Goal: Transaction & Acquisition: Purchase product/service

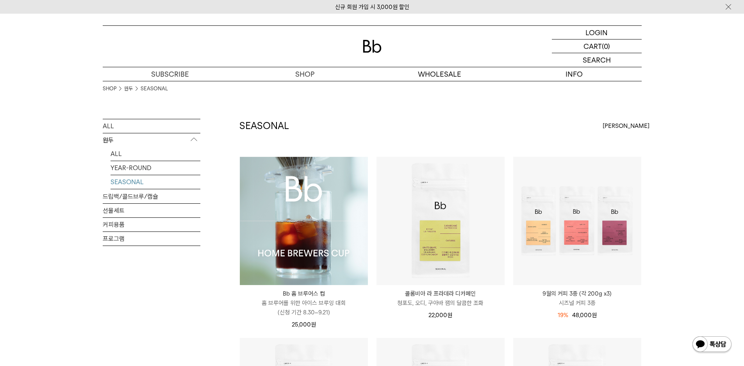
scroll to position [39, 0]
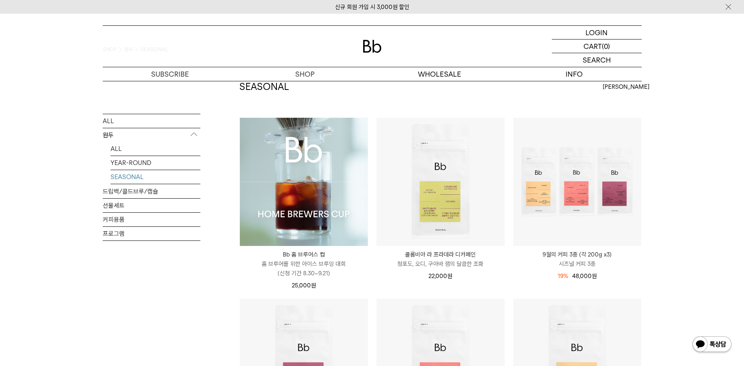
click at [296, 222] on img at bounding box center [304, 182] width 128 height 128
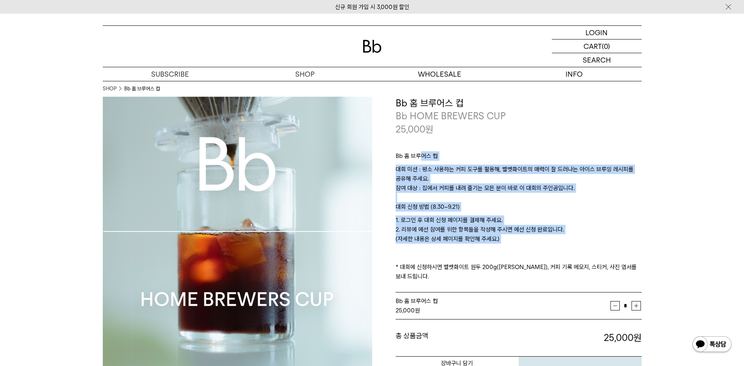
drag, startPoint x: 421, startPoint y: 157, endPoint x: 477, endPoint y: 244, distance: 103.8
click at [477, 244] on div "Bb 홈 브루어스 컵 대회 미션 : 평소 사용하는 커피 도구를 활용해, 벨벳화이트의 매력이 잘 드러나는 아이스 브루잉 레시피를 공유해 주세요.…" at bounding box center [519, 214] width 246 height 157
click at [477, 244] on p "1. 로그인 후 대회 신청 페이지를 결제해 주세요. 2. 리뷰에 예선 참여를 위한 항목들을 작성해 주시면 예선 신청 완료입니다. (자세한 내용…" at bounding box center [519, 248] width 246 height 66
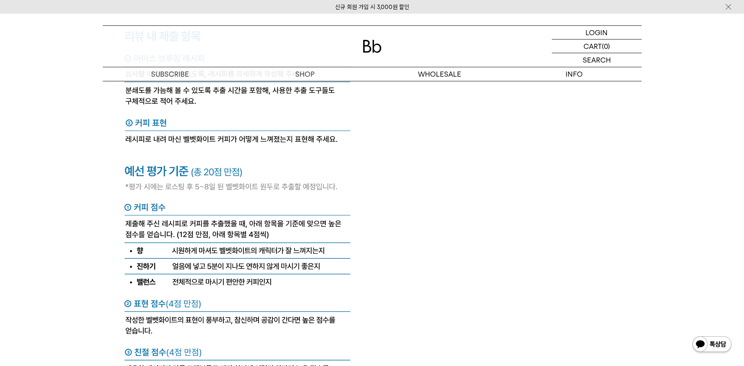
scroll to position [3399, 0]
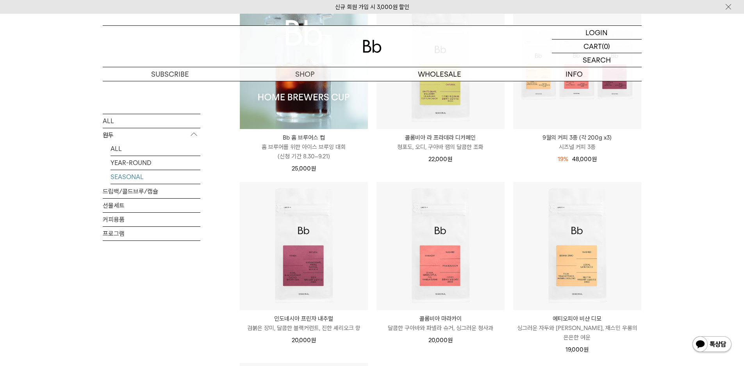
scroll to position [156, 0]
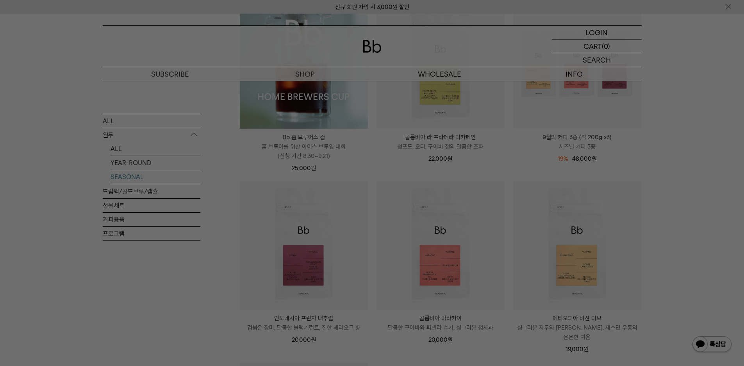
click at [194, 336] on div at bounding box center [372, 183] width 744 height 366
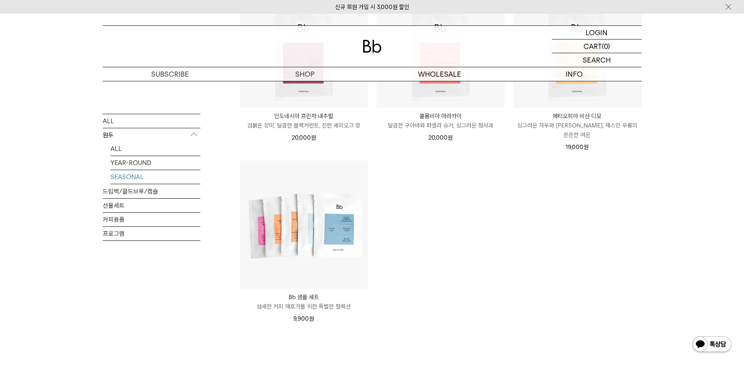
scroll to position [352, 0]
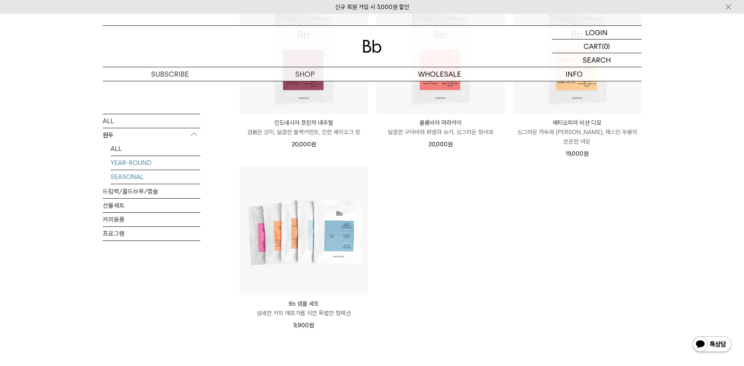
click at [135, 162] on link "YEAR-ROUND" at bounding box center [156, 163] width 90 height 14
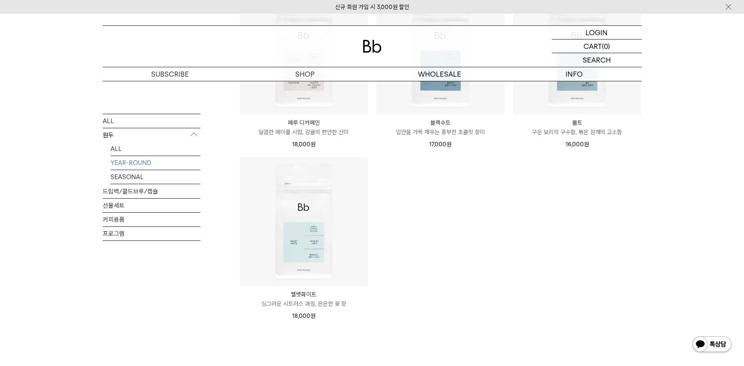
scroll to position [391, 0]
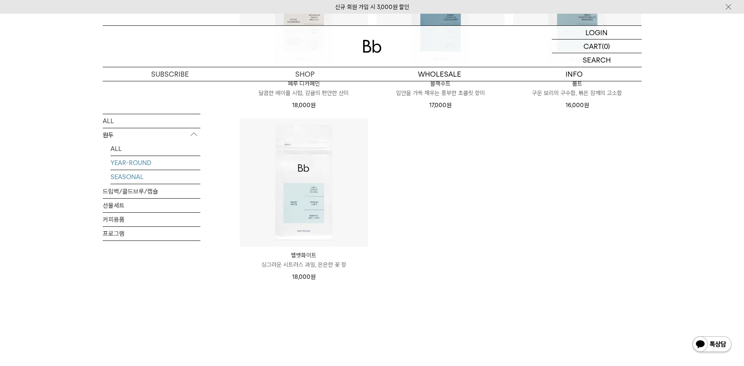
click at [137, 175] on link "SEASONAL" at bounding box center [156, 177] width 90 height 14
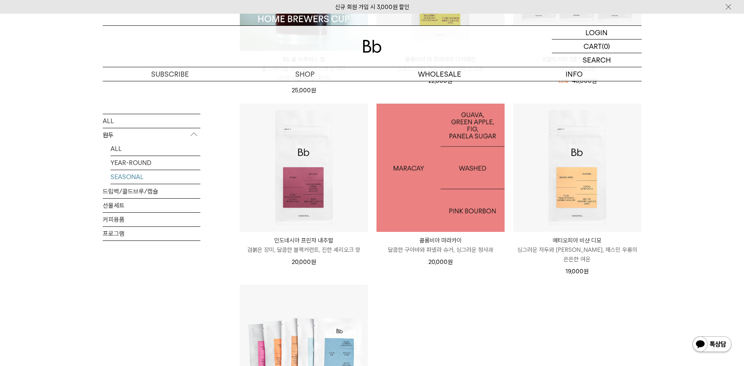
scroll to position [234, 0]
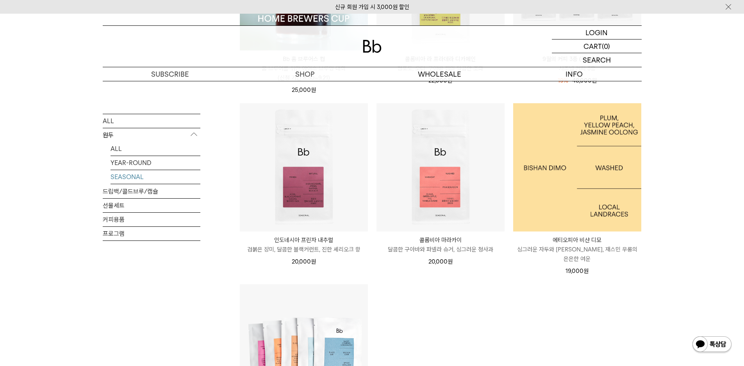
click at [570, 190] on img at bounding box center [577, 167] width 128 height 128
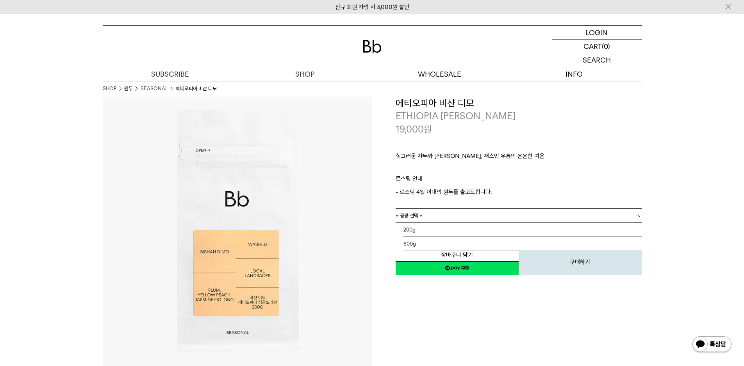
click at [440, 216] on link "= 용량 선택 =" at bounding box center [519, 216] width 246 height 14
click at [424, 229] on li "200g" at bounding box center [523, 230] width 238 height 14
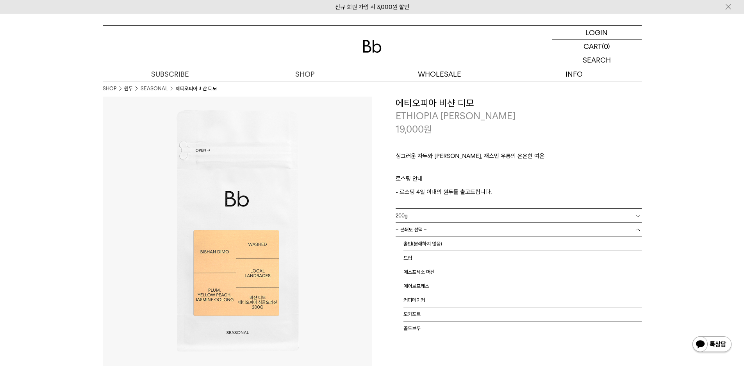
click at [422, 232] on span "= 분쇄도 선택 =" at bounding box center [411, 230] width 31 height 14
click at [431, 247] on li "홀빈(분쇄하지 않음)" at bounding box center [523, 244] width 238 height 14
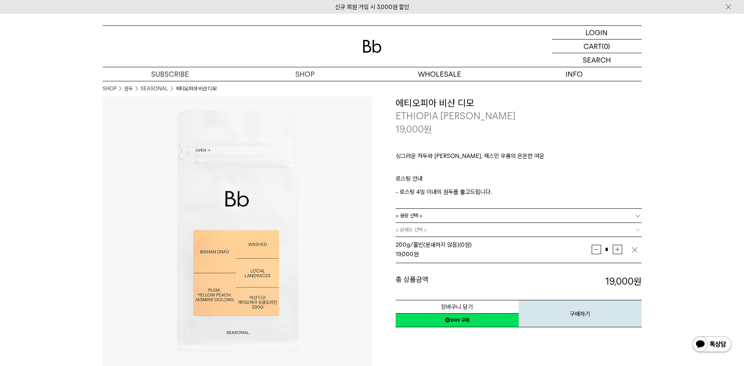
click at [436, 345] on div "**********" at bounding box center [507, 232] width 270 height 270
click at [601, 30] on p "로그인" at bounding box center [597, 32] width 19 height 13
